Goal: Navigation & Orientation: Find specific page/section

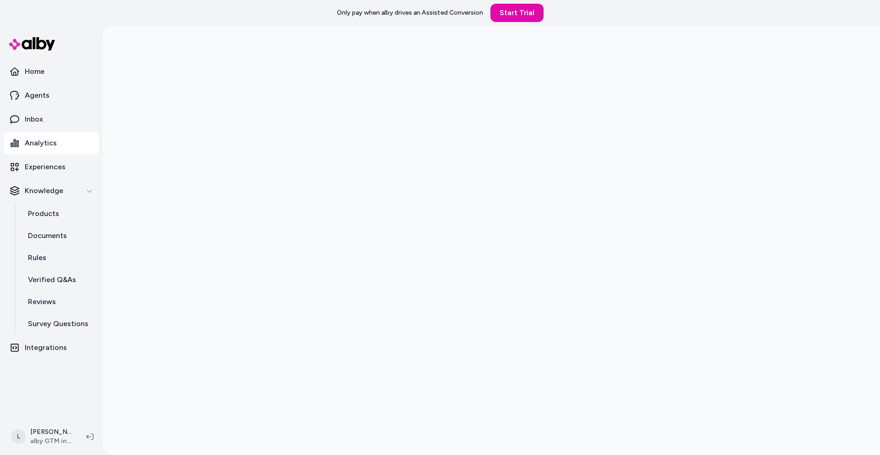
scroll to position [26, 0]
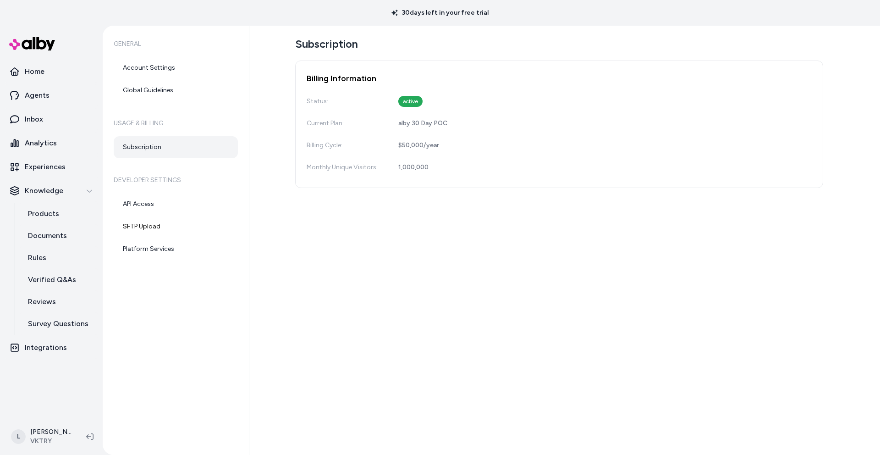
click at [40, 452] on div "L Logan Graham VKTRY" at bounding box center [51, 436] width 103 height 37
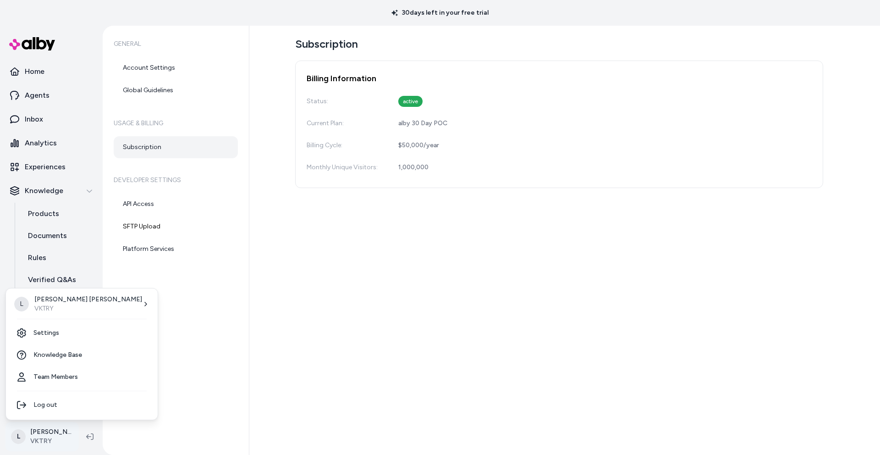
click at [42, 442] on html "30 days left in your free trial Home Agents Inbox Analytics Experiences Knowled…" at bounding box center [440, 227] width 880 height 455
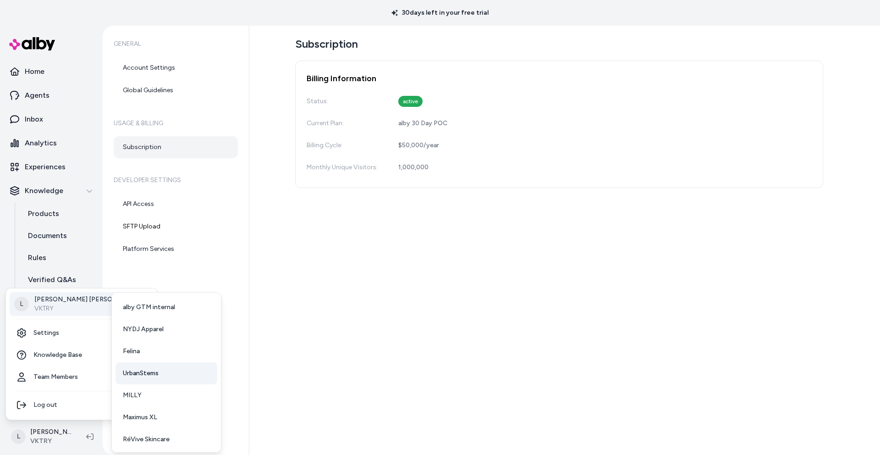
click at [140, 373] on span "UrbanStems" at bounding box center [141, 372] width 36 height 9
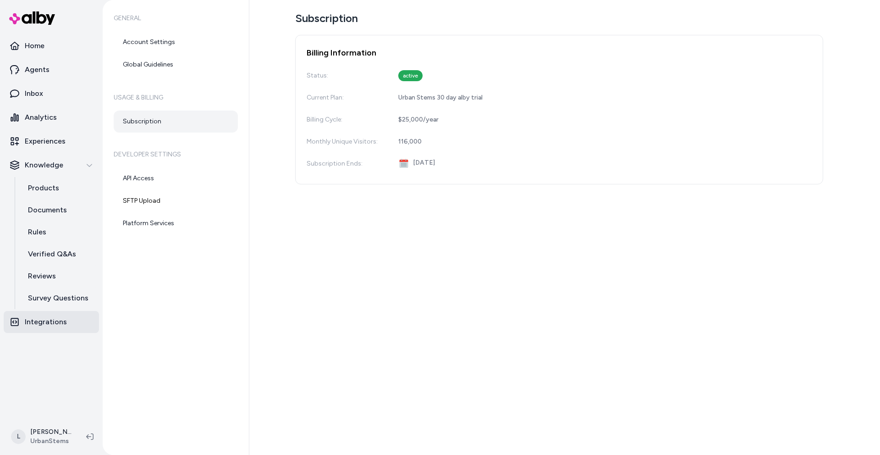
click at [51, 322] on p "Integrations" at bounding box center [46, 321] width 42 height 11
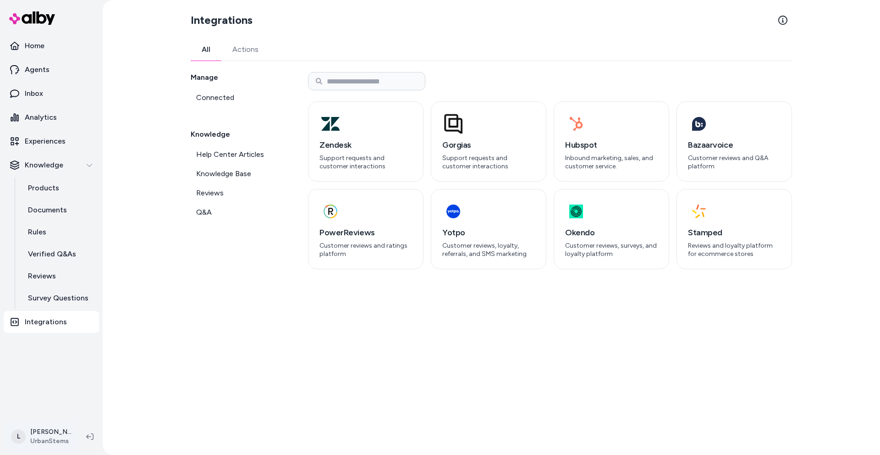
click at [55, 432] on html "Home Agents Inbox Analytics Experiences Knowledge Products Documents Rules Veri…" at bounding box center [440, 227] width 880 height 455
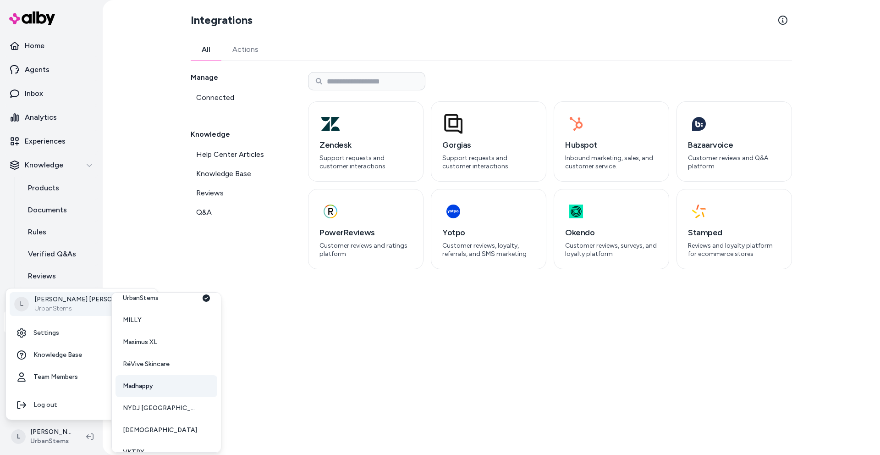
scroll to position [90, 0]
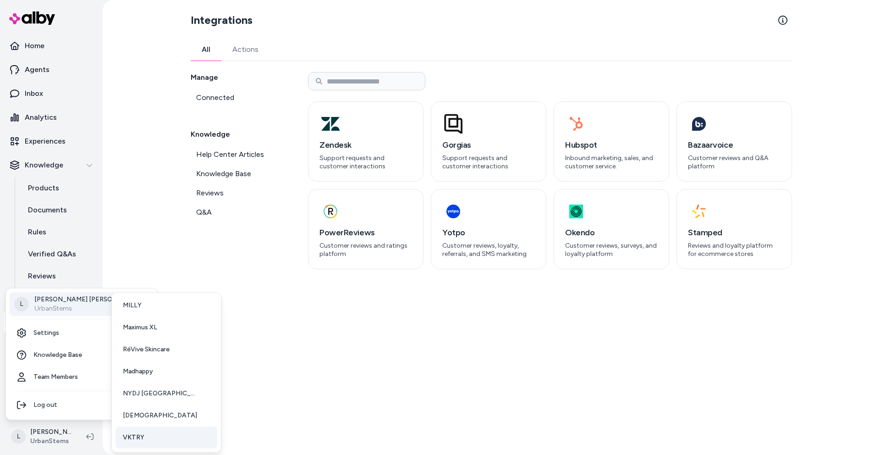
click at [145, 439] on link "VKTRY" at bounding box center [166, 437] width 102 height 22
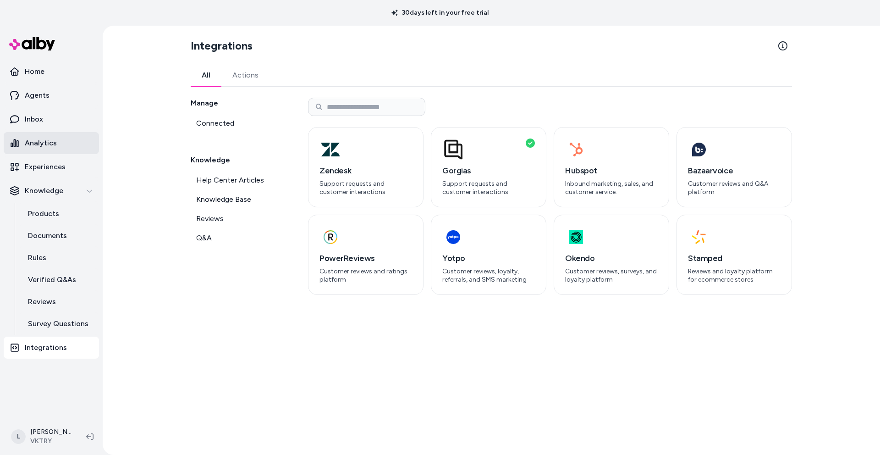
click at [38, 149] on link "Analytics" at bounding box center [51, 143] width 95 height 22
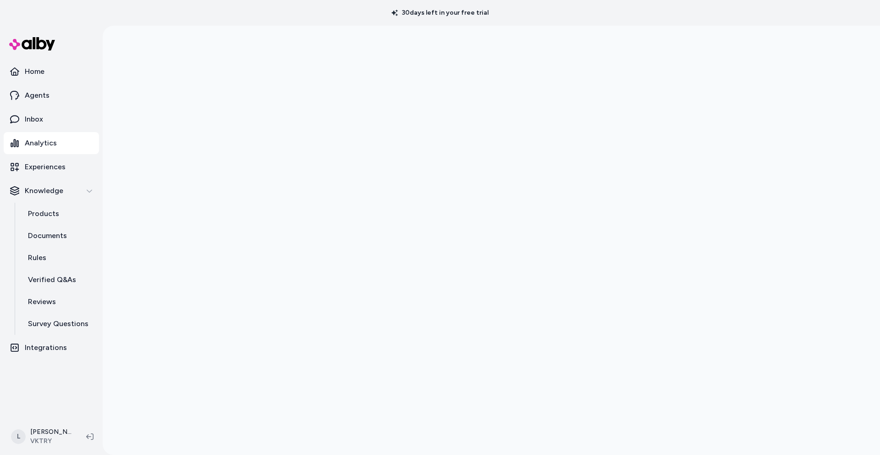
scroll to position [26, 0]
click at [37, 70] on p "Home" at bounding box center [35, 71] width 20 height 11
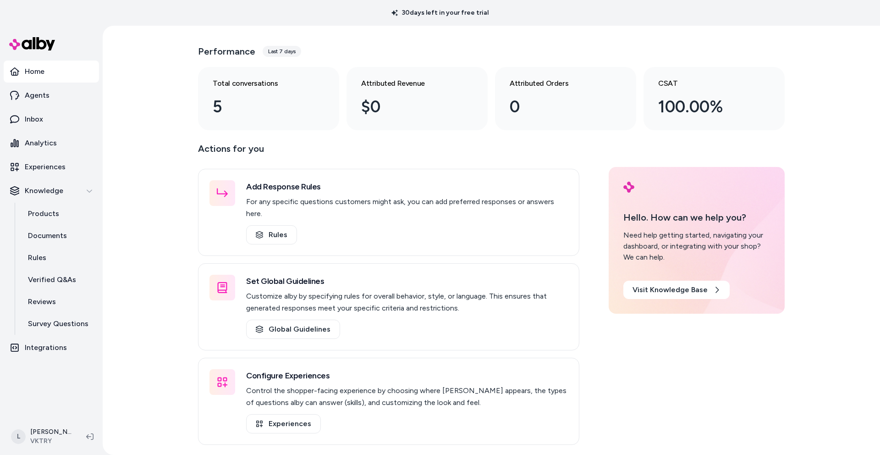
scroll to position [26, 0]
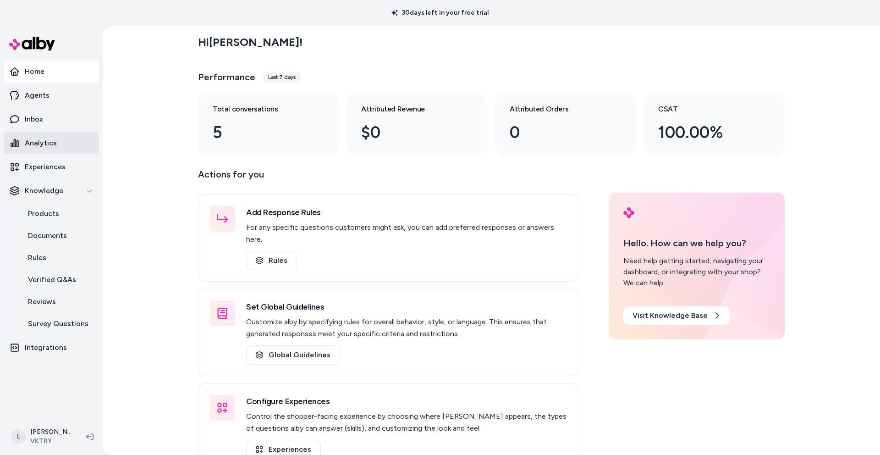
click at [45, 144] on p "Analytics" at bounding box center [41, 142] width 32 height 11
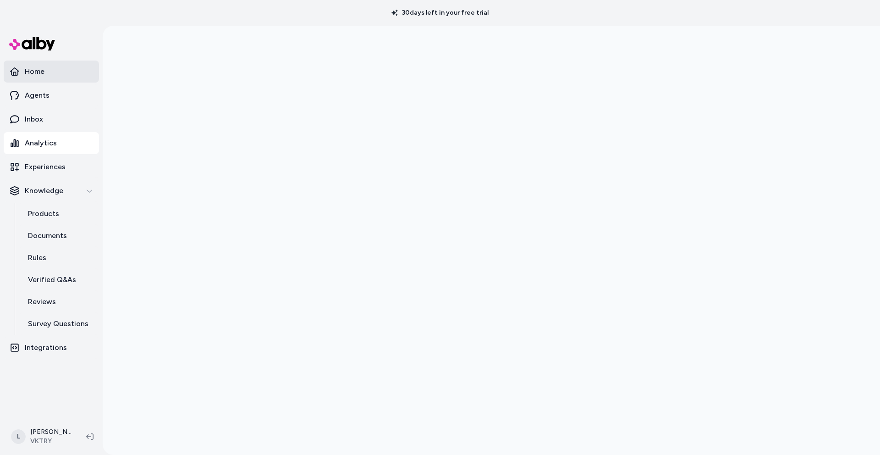
click at [50, 73] on link "Home" at bounding box center [51, 71] width 95 height 22
click at [37, 443] on html "30 days left in your free trial Home Agents Inbox Analytics Experiences Knowled…" at bounding box center [440, 227] width 880 height 455
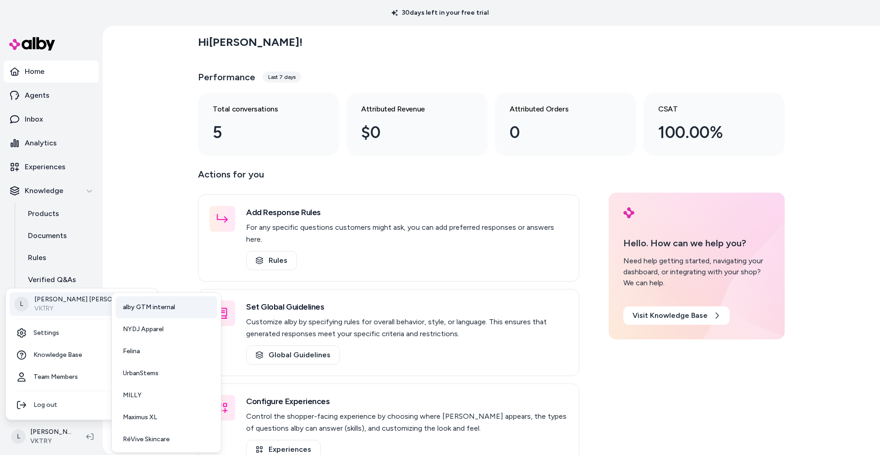
click at [160, 307] on span "alby GTM internal" at bounding box center [149, 306] width 52 height 9
